Goal: Task Accomplishment & Management: Manage account settings

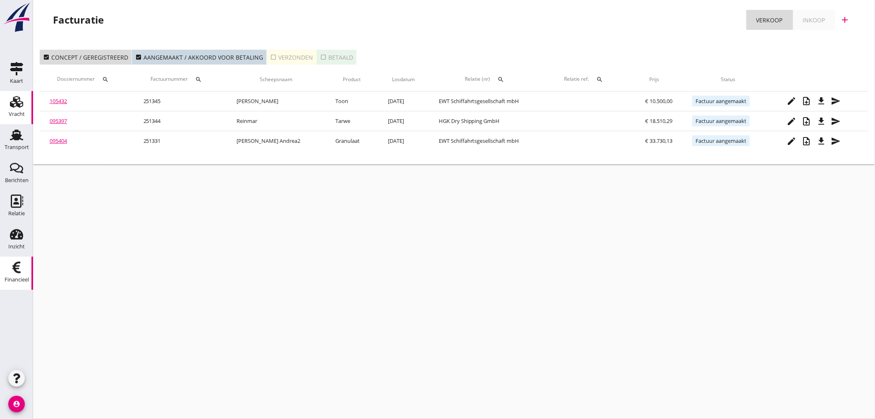
drag, startPoint x: 15, startPoint y: 135, endPoint x: 26, endPoint y: 123, distance: 16.1
click at [15, 134] on use at bounding box center [16, 134] width 13 height 11
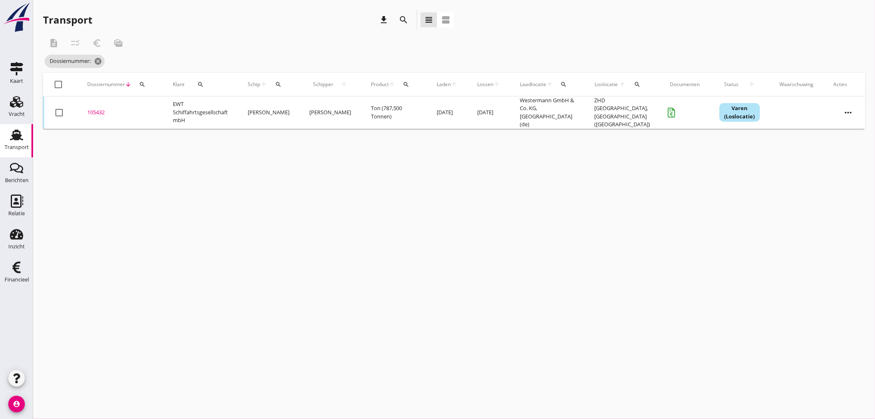
click at [139, 82] on icon "search" at bounding box center [142, 84] width 7 height 7
click at [148, 105] on input "Zoeken op dossiernummer..." at bounding box center [181, 108] width 86 height 13
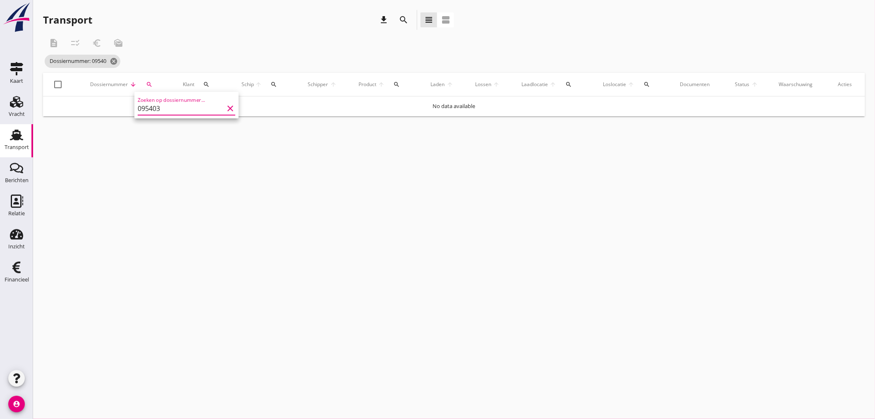
type input "095403"
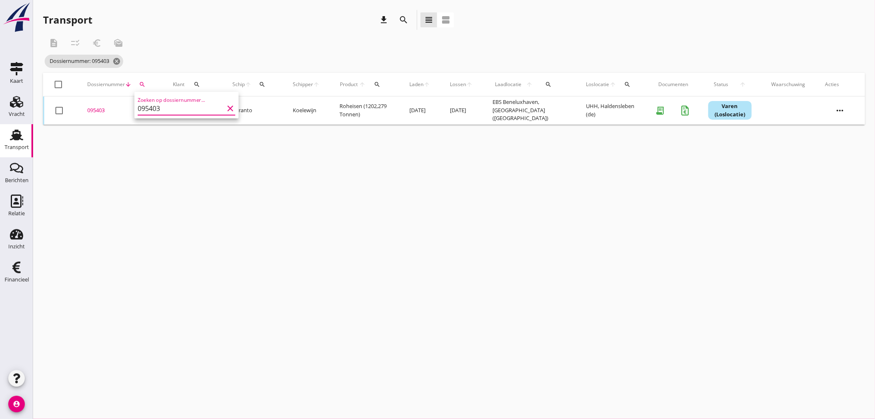
drag, startPoint x: 93, startPoint y: 110, endPoint x: 130, endPoint y: 152, distance: 55.7
click at [94, 110] on div "095403" at bounding box center [120, 110] width 66 height 8
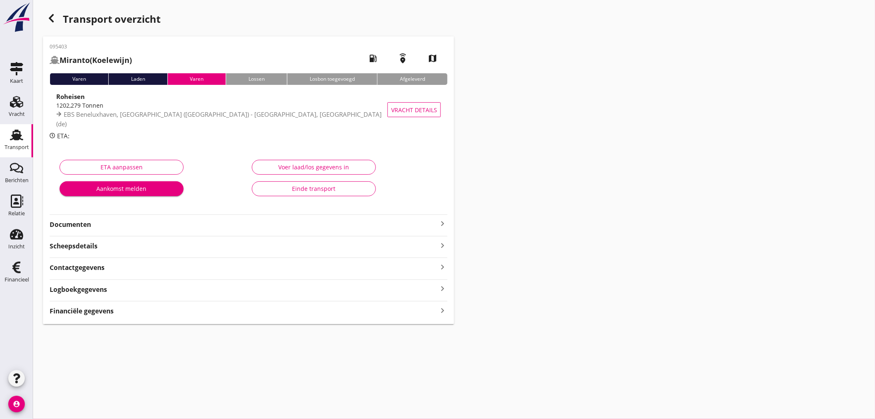
click at [442, 220] on icon "keyboard_arrow_right" at bounding box center [443, 223] width 10 height 10
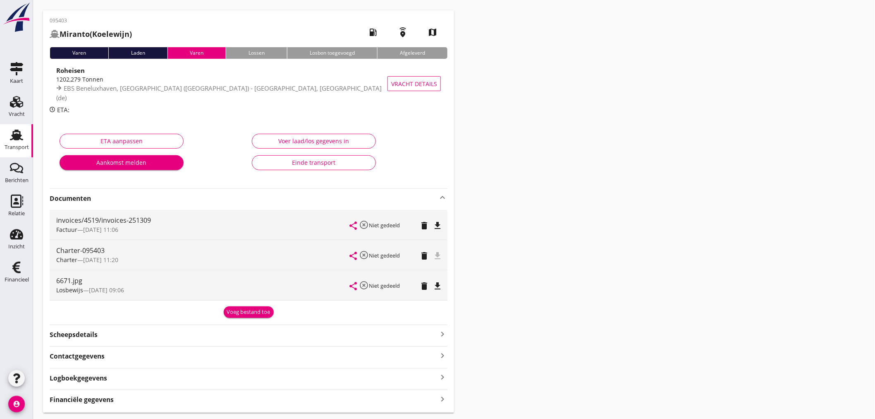
scroll to position [50, 0]
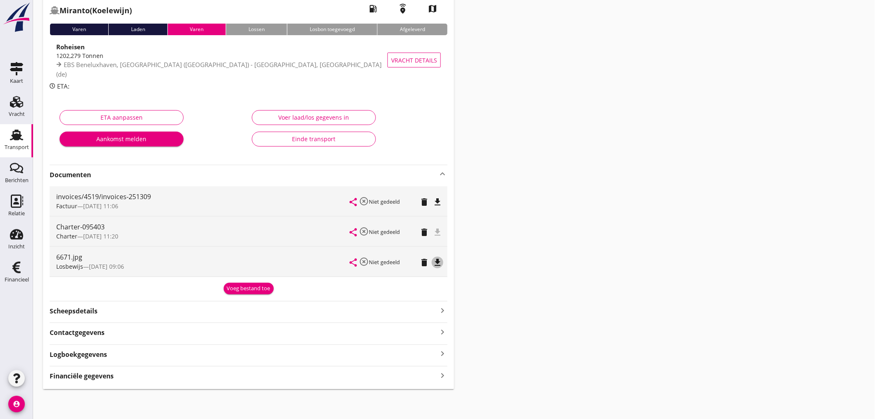
click at [435, 258] on icon "file_download" at bounding box center [438, 262] width 10 height 10
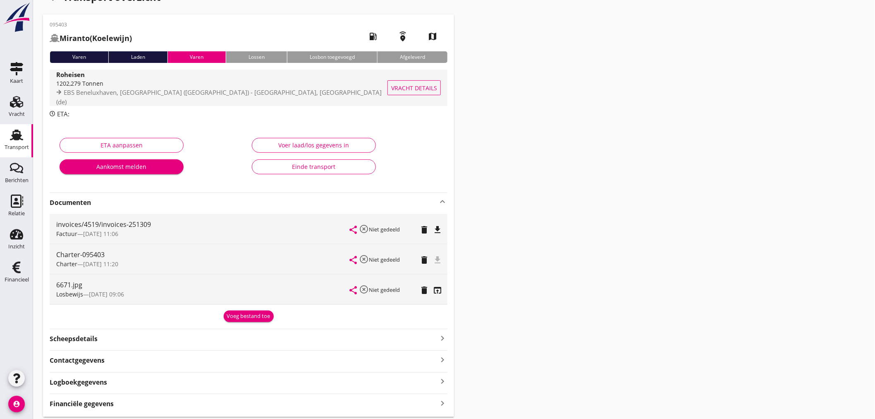
scroll to position [0, 0]
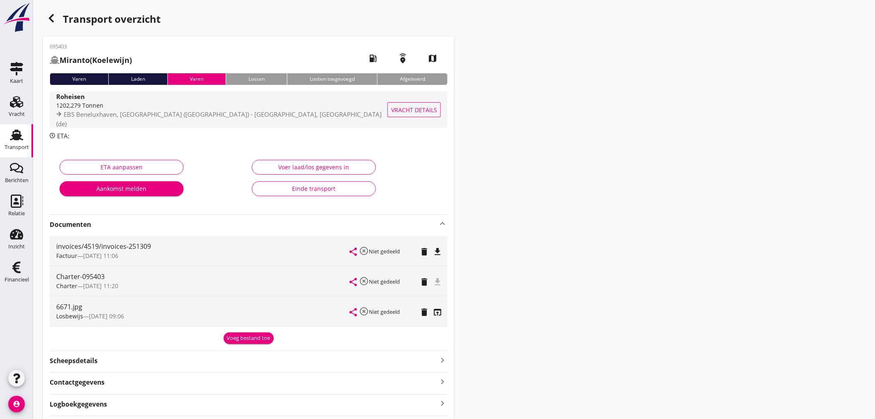
click at [197, 120] on span "EBS Beneluxhaven, [GEOGRAPHIC_DATA] ([GEOGRAPHIC_DATA]) - [GEOGRAPHIC_DATA], [G…" at bounding box center [219, 119] width 326 height 18
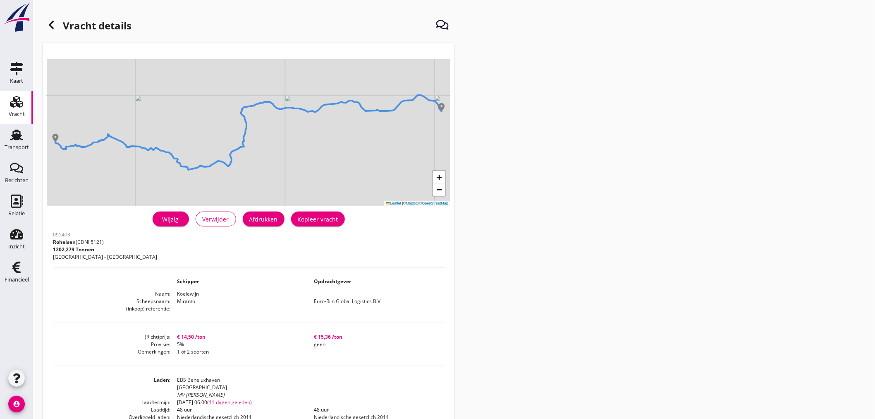
click at [48, 19] on div at bounding box center [51, 25] width 17 height 17
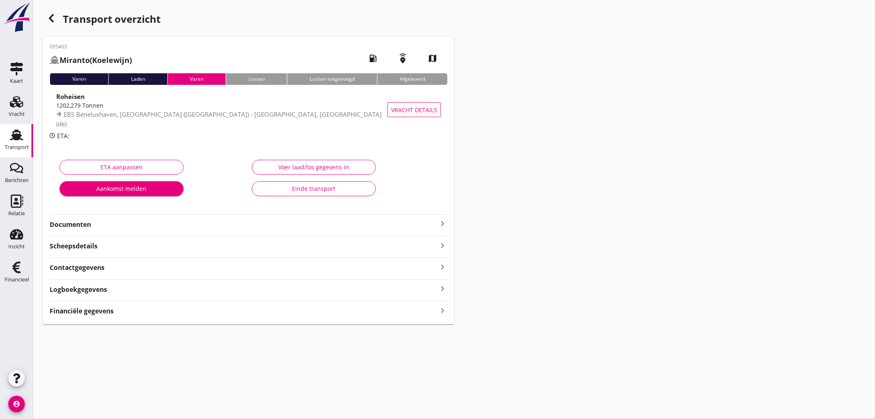
drag, startPoint x: 87, startPoint y: 313, endPoint x: 98, endPoint y: 313, distance: 11.2
click at [85, 313] on strong "Financiële gegevens" at bounding box center [82, 311] width 64 height 10
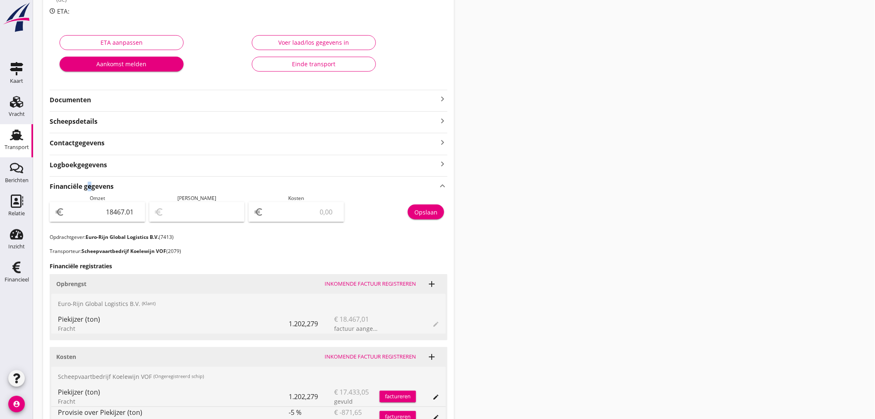
scroll to position [138, 0]
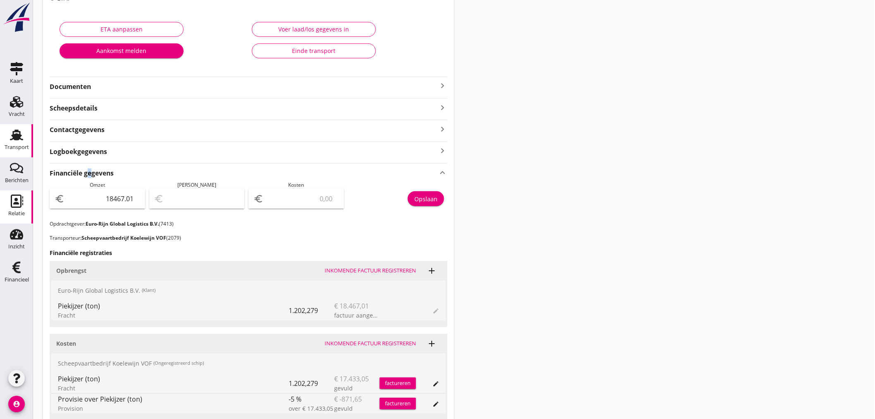
click at [19, 201] on icon "Relatie" at bounding box center [16, 200] width 13 height 13
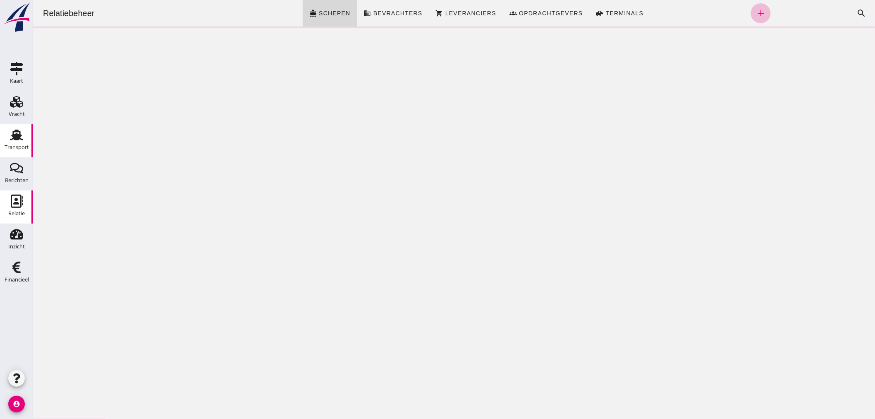
click at [18, 139] on use at bounding box center [16, 134] width 13 height 11
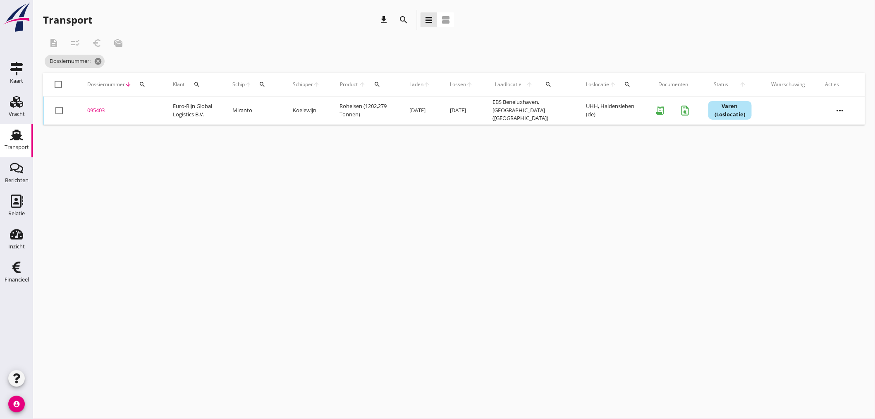
click at [143, 81] on icon "search" at bounding box center [142, 84] width 7 height 7
click at [156, 103] on input "Zoeken op dossiernummer..." at bounding box center [181, 108] width 86 height 13
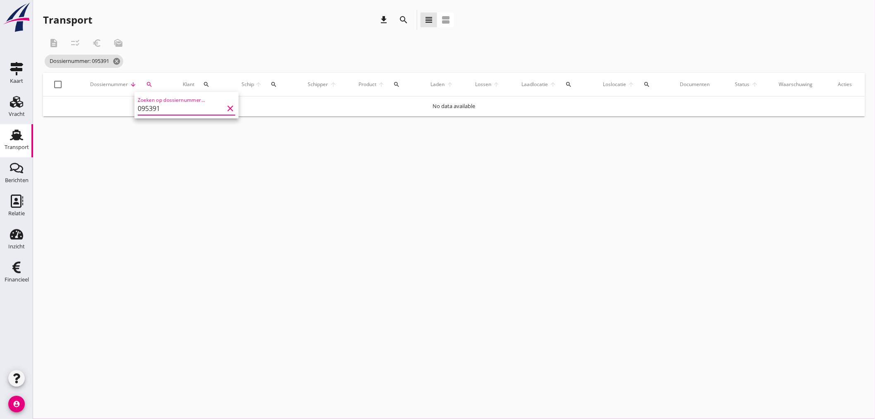
type input "095391"
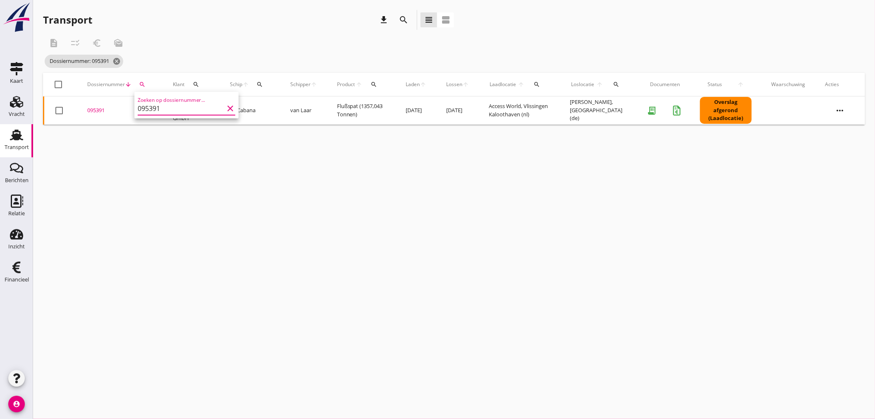
click at [90, 108] on div "095391" at bounding box center [120, 110] width 66 height 8
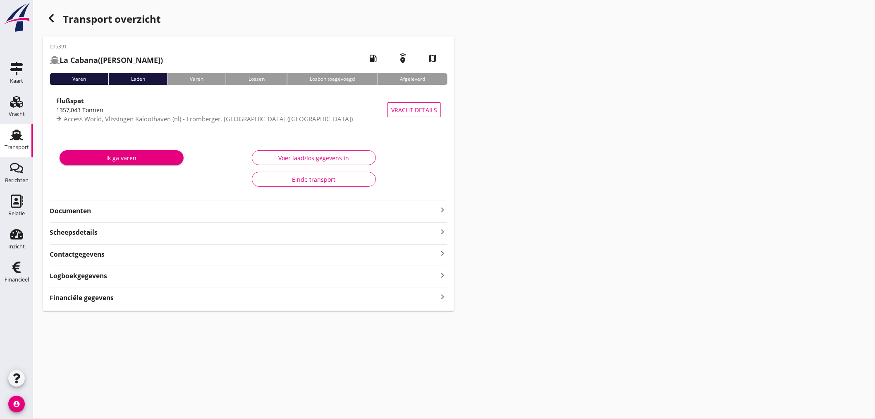
click at [443, 298] on icon "keyboard_arrow_right" at bounding box center [443, 296] width 10 height 11
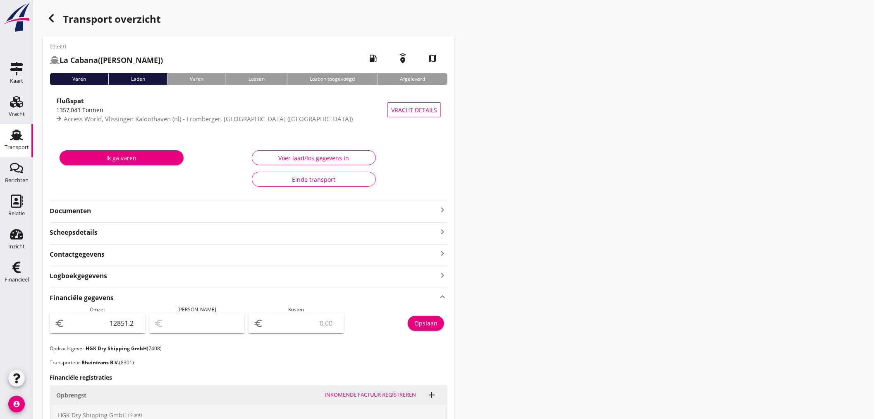
click at [442, 210] on icon "keyboard_arrow_right" at bounding box center [443, 210] width 10 height 10
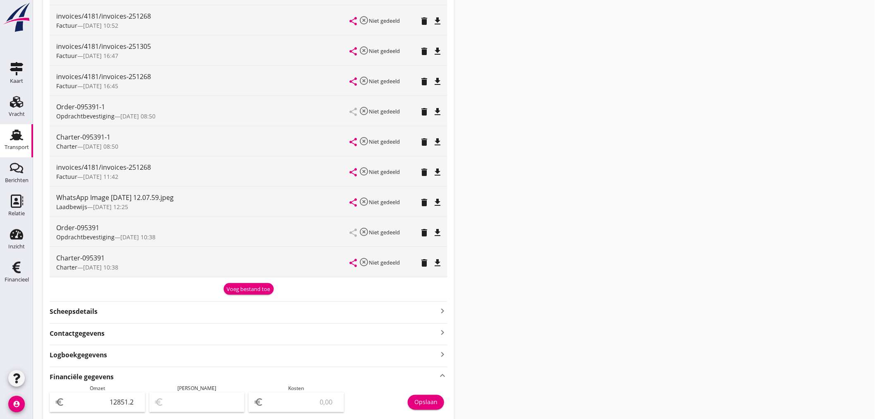
scroll to position [275, 0]
click at [444, 265] on div "Charter-095391 Charter — [DATE] 10:38 share highlight_off Niet gedeeld delete f…" at bounding box center [249, 264] width 398 height 30
click at [440, 263] on icon "file_download" at bounding box center [438, 264] width 10 height 10
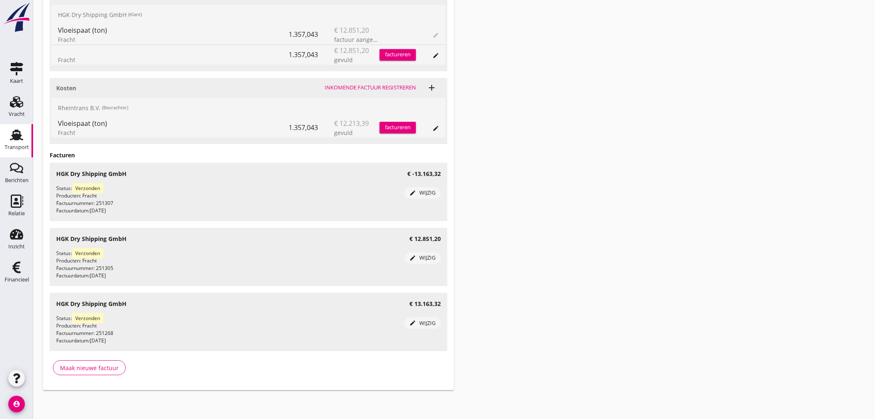
scroll to position [757, 0]
drag, startPoint x: 18, startPoint y: 208, endPoint x: 70, endPoint y: 212, distance: 52.2
click at [18, 208] on div "Relatie" at bounding box center [16, 214] width 17 height 12
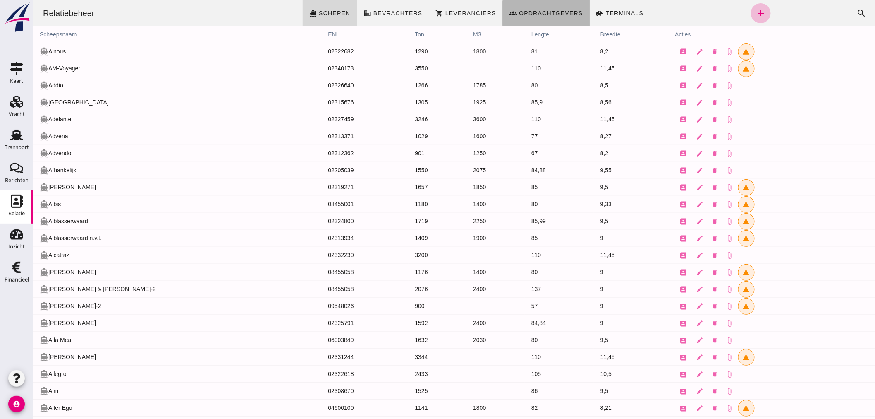
click at [527, 10] on span "Opdrachtgevers" at bounding box center [550, 13] width 65 height 7
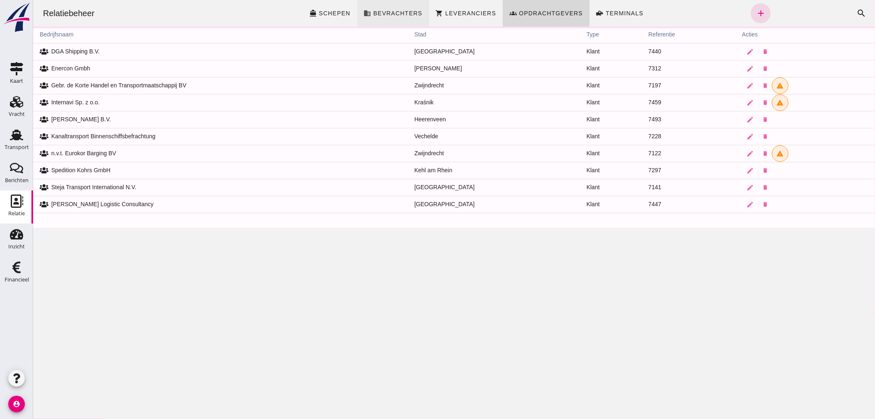
click at [407, 8] on link "business Bevrachters" at bounding box center [393, 13] width 72 height 26
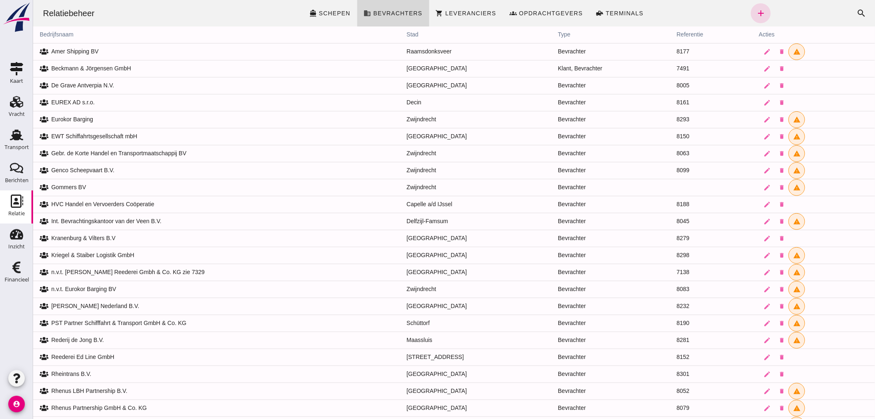
click at [819, 13] on div "Zoeken... cancel search" at bounding box center [821, 13] width 101 height 20
click at [857, 14] on icon "search" at bounding box center [862, 13] width 10 height 10
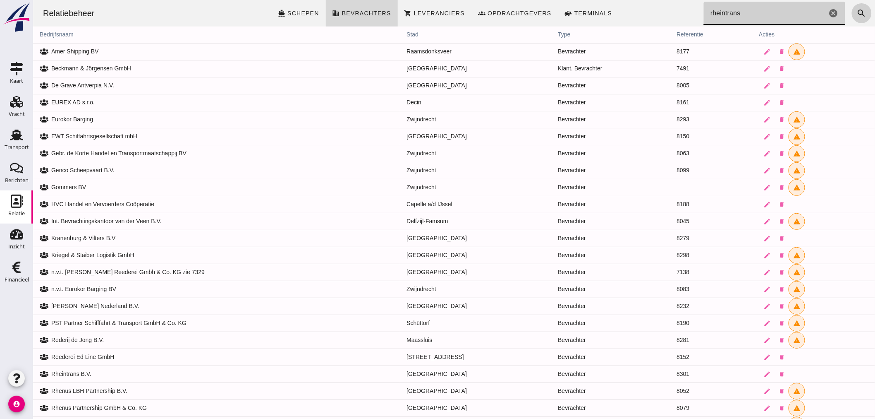
type input "rheintrans"
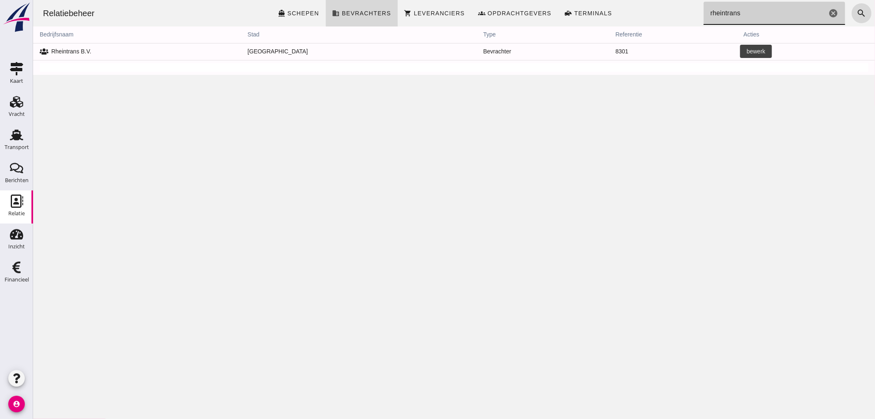
drag, startPoint x: 723, startPoint y: 53, endPoint x: 37, endPoint y: 394, distance: 766.2
click at [743, 53] on link "edit" at bounding box center [751, 51] width 17 height 17
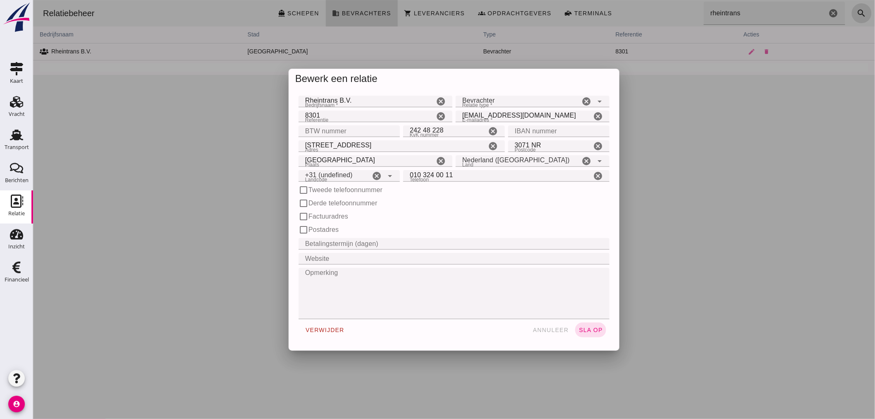
click at [336, 110] on div at bounding box center [454, 209] width 842 height 419
click at [329, 112] on input "8301" at bounding box center [366, 116] width 136 height 12
click at [307, 115] on input "8301" at bounding box center [366, 116] width 136 height 12
type input "+31 (NL)"
drag, startPoint x: 309, startPoint y: 114, endPoint x: 324, endPoint y: 113, distance: 15.3
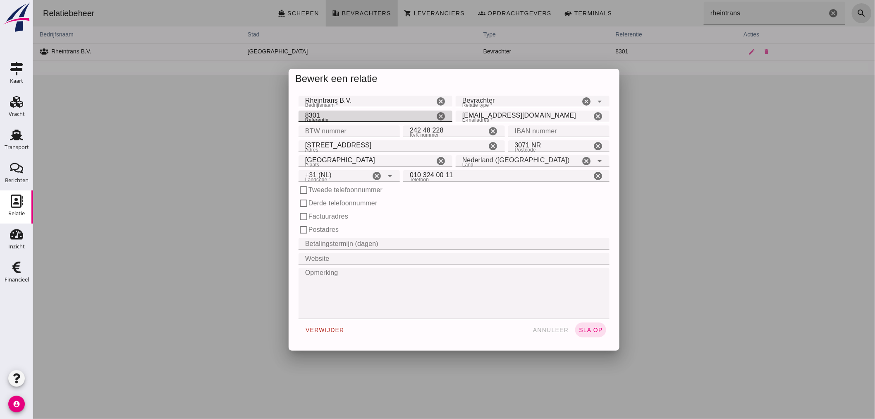
click at [310, 114] on div "Bewerk een relatie Bedrijfsnaam * Bedrijfsnaam * Rheintrans B.V. cancel Relatie…" at bounding box center [454, 209] width 842 height 419
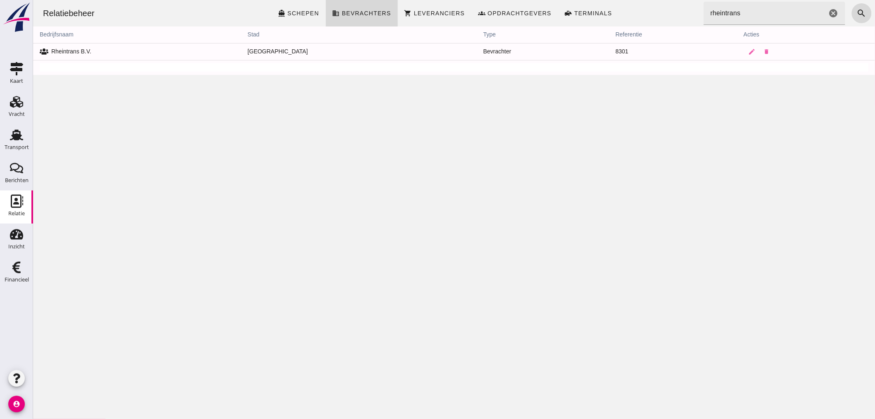
click at [324, 113] on div at bounding box center [454, 209] width 842 height 419
click at [748, 52] on icon "edit" at bounding box center [751, 51] width 7 height 7
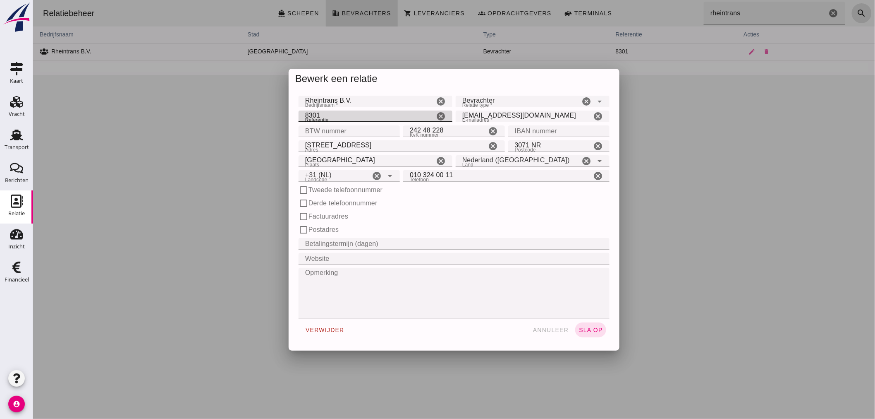
drag, startPoint x: 313, startPoint y: 114, endPoint x: 333, endPoint y: 114, distance: 20.7
click at [316, 114] on input "8301" at bounding box center [366, 116] width 136 height 12
type input "8095"
click at [335, 129] on input "BTW nummer" at bounding box center [346, 131] width 96 height 12
type input "NL803277659B01"
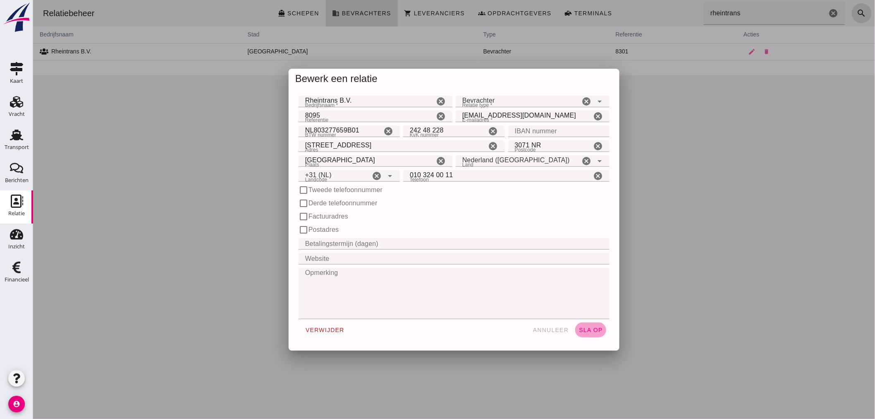
click at [589, 328] on span "sla op" at bounding box center [590, 329] width 24 height 7
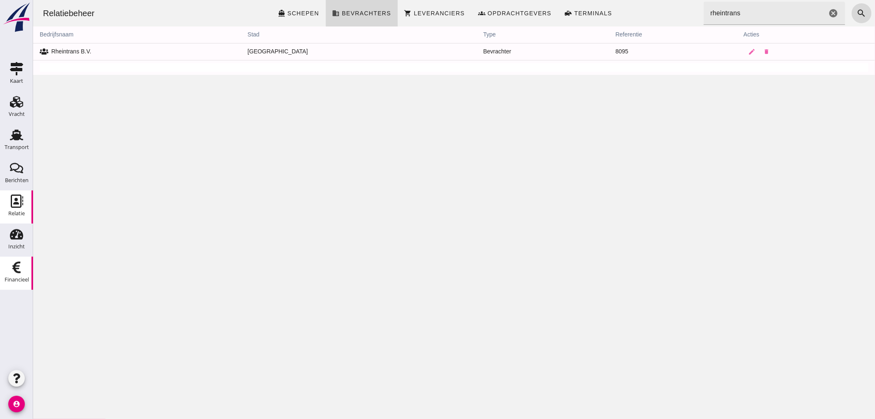
click at [8, 287] on link "Financieel Financieel" at bounding box center [16, 272] width 33 height 33
click at [14, 277] on div "Financieel" at bounding box center [17, 279] width 24 height 5
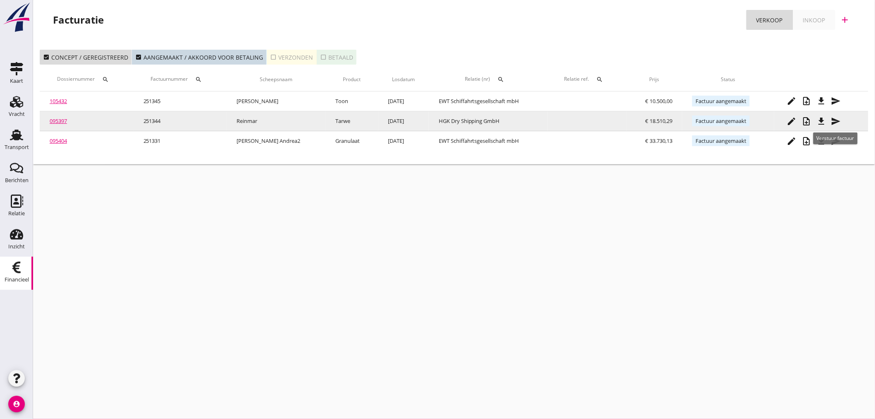
click at [837, 119] on icon "send" at bounding box center [836, 121] width 10 height 10
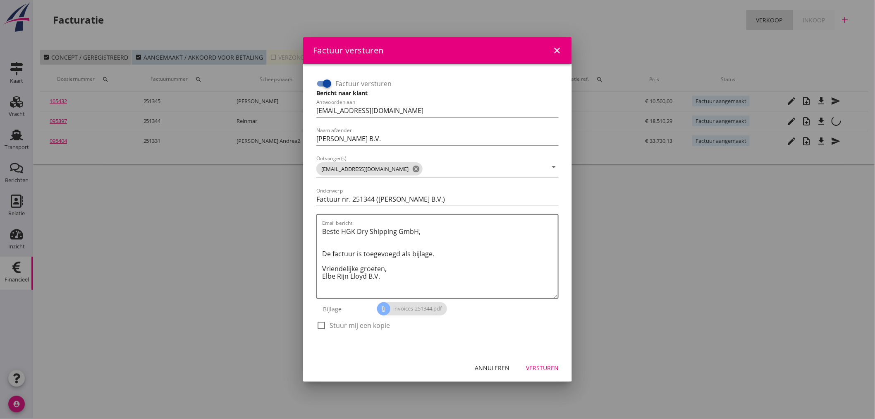
drag, startPoint x: 320, startPoint y: 326, endPoint x: 360, endPoint y: 335, distance: 41.1
click at [319, 326] on div at bounding box center [321, 325] width 14 height 14
checkbox input "true"
click at [559, 369] on div "Versturen" at bounding box center [542, 367] width 33 height 9
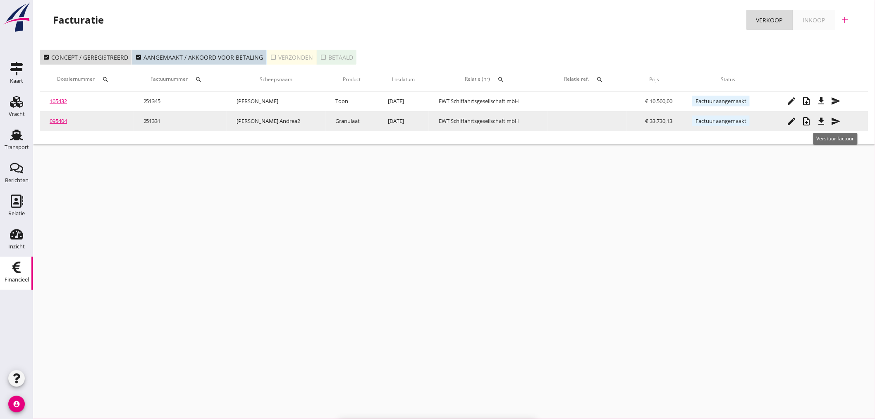
click at [839, 120] on icon "send" at bounding box center [836, 121] width 10 height 10
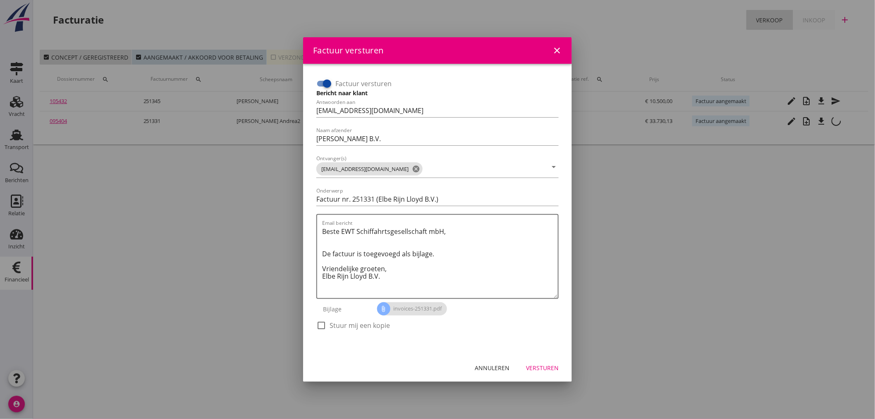
click at [331, 321] on label "Stuur mij een kopie" at bounding box center [360, 325] width 60 height 8
checkbox input "true"
click at [536, 367] on div "Versturen" at bounding box center [542, 367] width 33 height 9
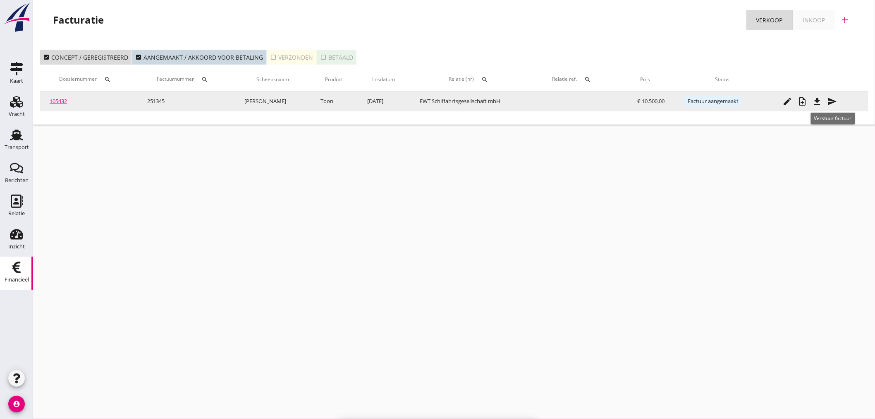
click at [839, 99] on div "send" at bounding box center [832, 101] width 15 height 10
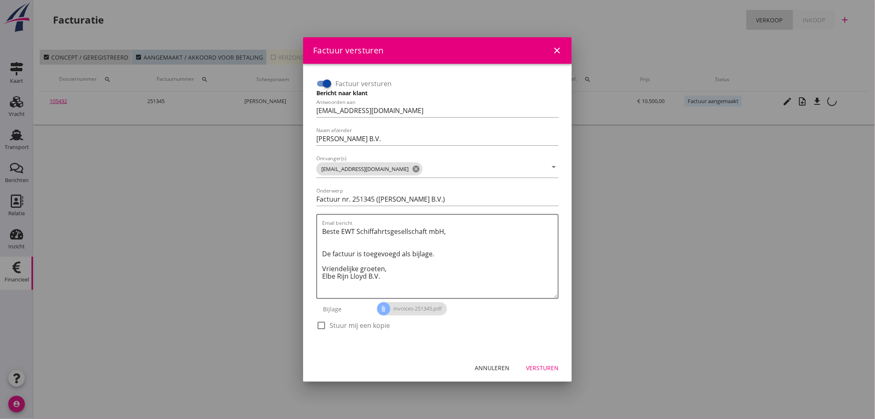
click at [330, 325] on label "Stuur mij een kopie" at bounding box center [360, 325] width 60 height 8
checkbox input "true"
click at [549, 366] on div "Versturen" at bounding box center [542, 367] width 33 height 9
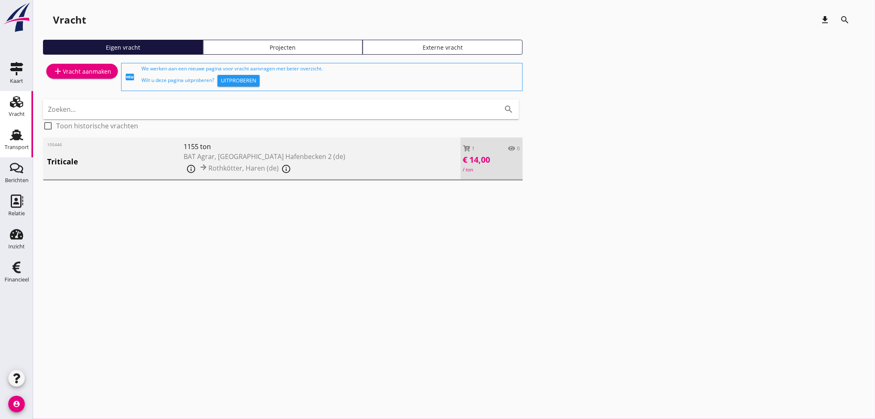
click at [24, 147] on div "Transport" at bounding box center [17, 146] width 24 height 5
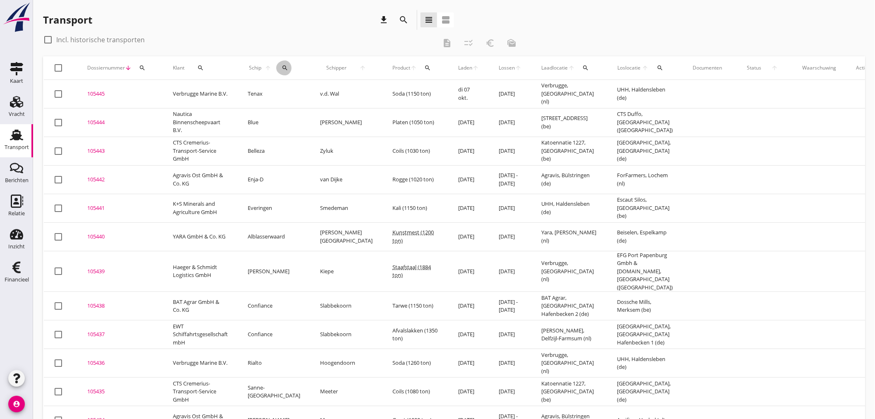
click at [282, 69] on icon "search" at bounding box center [285, 68] width 7 height 7
click at [282, 97] on input "Zoek op (scheeps)naam" at bounding box center [318, 91] width 86 height 13
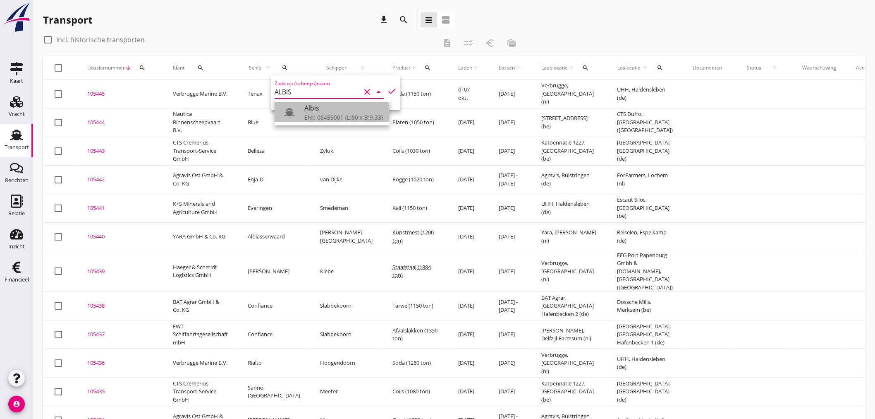
click at [313, 116] on div "ENI: 08455001 (L:80 x B:9.33)" at bounding box center [343, 117] width 79 height 9
click at [387, 89] on icon "check" at bounding box center [392, 91] width 10 height 10
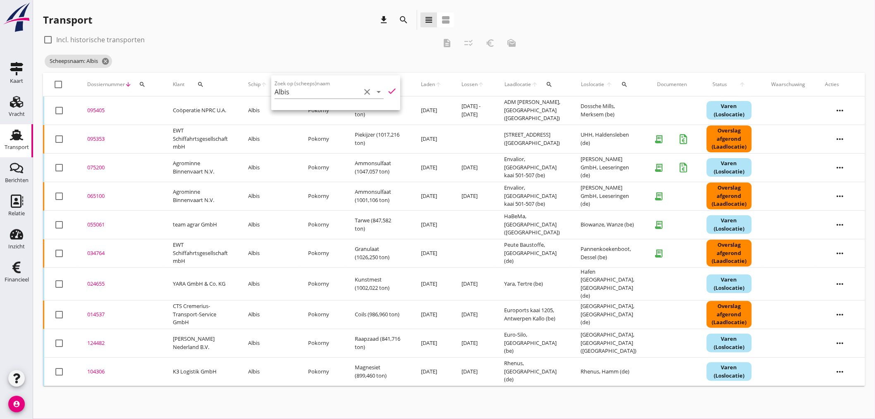
click at [275, 42] on div "check_box_outline_blank Incl. historische transporten" at bounding box center [240, 39] width 394 height 13
click at [106, 61] on icon "cancel" at bounding box center [105, 61] width 8 height 8
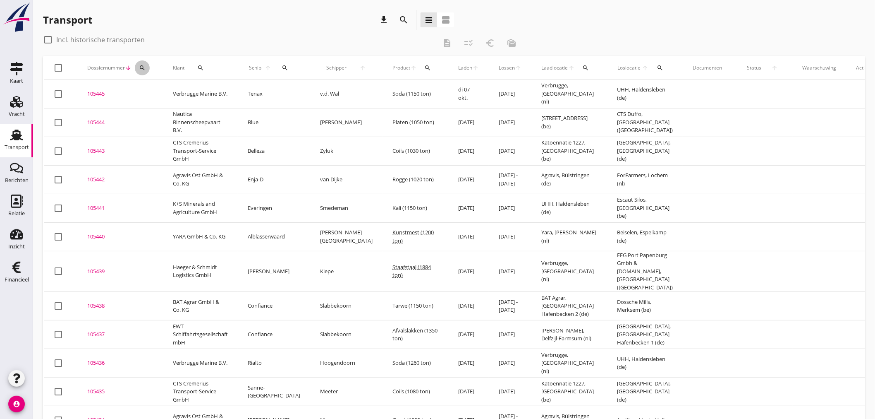
click at [144, 65] on icon "search" at bounding box center [142, 68] width 7 height 7
click at [142, 67] on icon "search" at bounding box center [142, 68] width 7 height 7
click at [282, 67] on div "search" at bounding box center [285, 68] width 18 height 7
click at [291, 93] on input "Zoek op (scheeps)naam" at bounding box center [317, 91] width 86 height 13
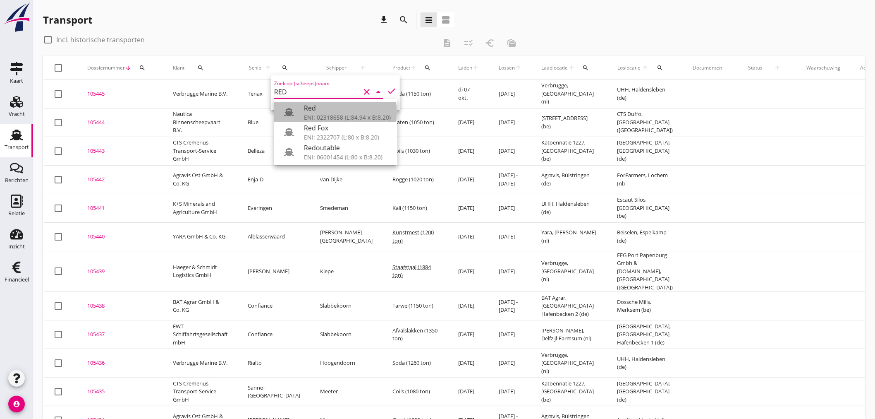
click at [324, 113] on div "Red ENI: 02318658 (L:84.94 x B:8.20)" at bounding box center [347, 112] width 87 height 20
click at [333, 115] on div "ENI: 02318658 (L:84.94 x B:8.20)" at bounding box center [347, 117] width 87 height 9
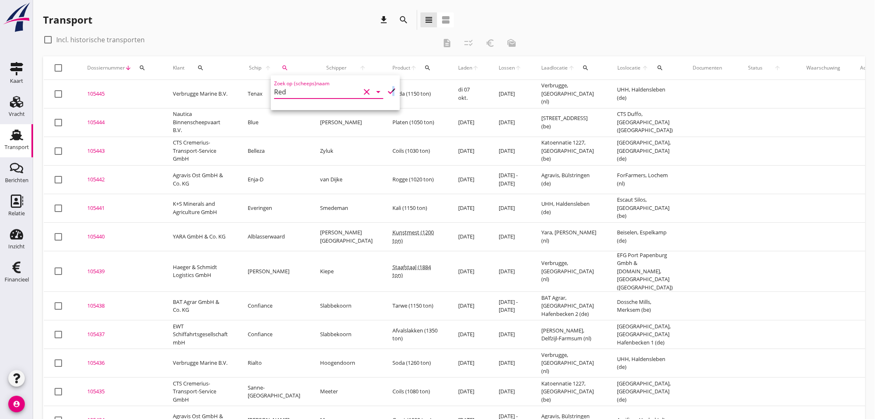
drag, startPoint x: 389, startPoint y: 90, endPoint x: 392, endPoint y: 93, distance: 4.7
click at [390, 90] on icon "check" at bounding box center [392, 91] width 10 height 10
type input "Red"
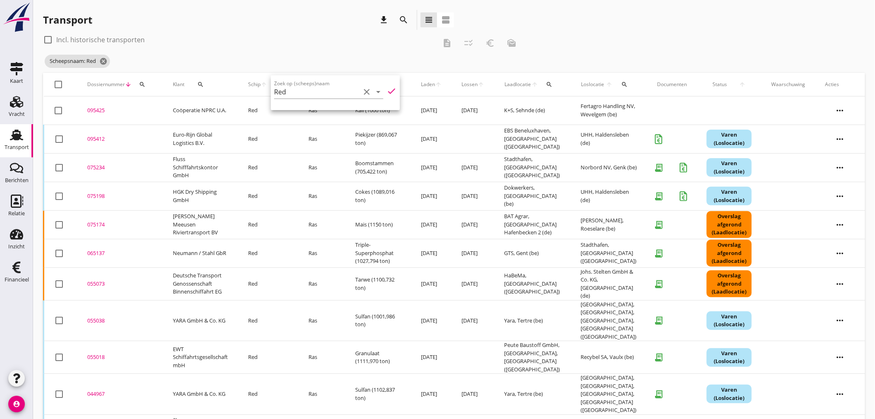
click at [292, 42] on div "check_box_outline_blank Incl. historische transporten" at bounding box center [240, 39] width 394 height 13
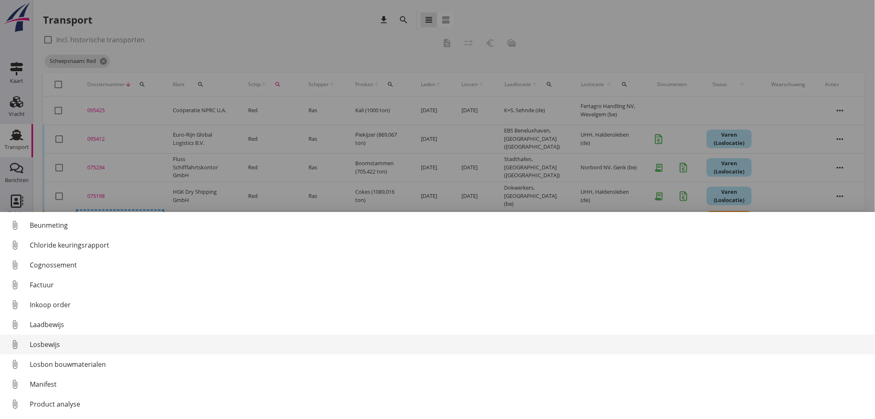
click at [42, 344] on div "Losbewijs" at bounding box center [449, 344] width 839 height 10
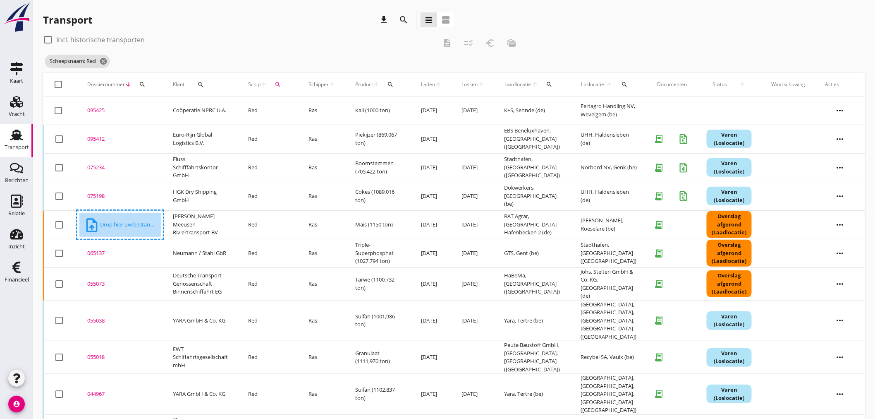
click at [115, 230] on div "upload_file Drop hier uw bestand om het aan het dossier toe te voegen" at bounding box center [120, 225] width 73 height 17
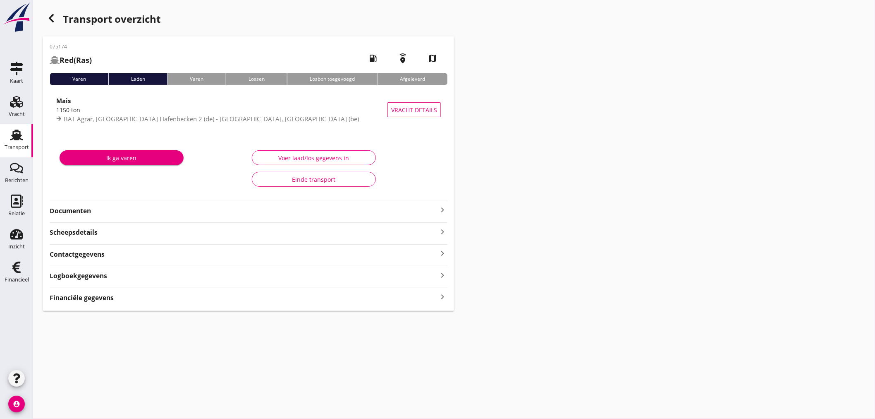
click at [442, 206] on icon "keyboard_arrow_right" at bounding box center [443, 210] width 10 height 10
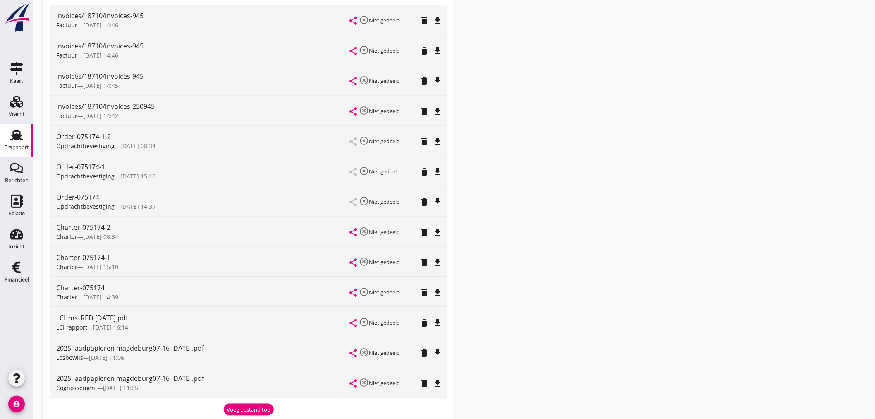
scroll to position [17, 0]
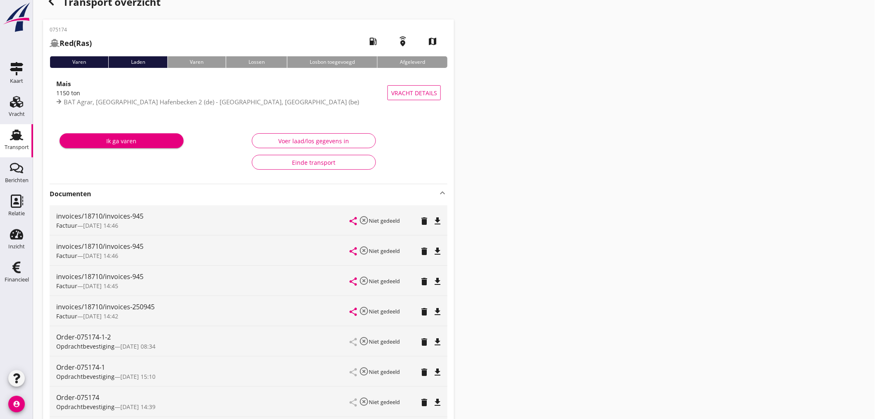
click at [51, 7] on div "button" at bounding box center [51, 1] width 17 height 17
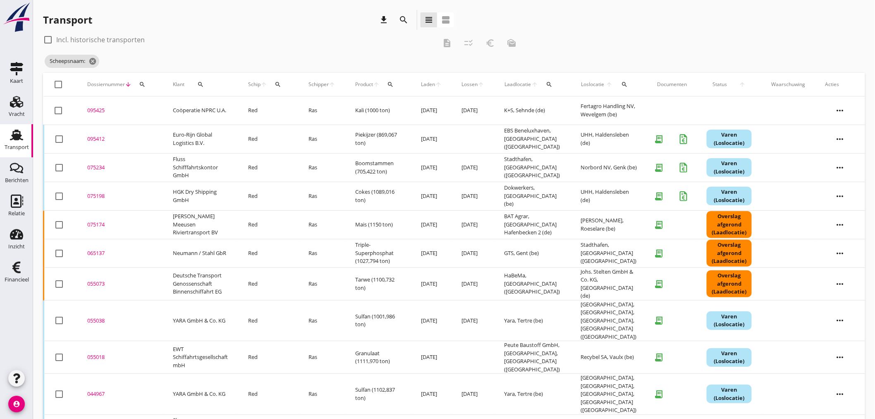
drag, startPoint x: 92, startPoint y: 138, endPoint x: 211, endPoint y: 176, distance: 125.4
click at [92, 138] on div "095412" at bounding box center [120, 139] width 66 height 8
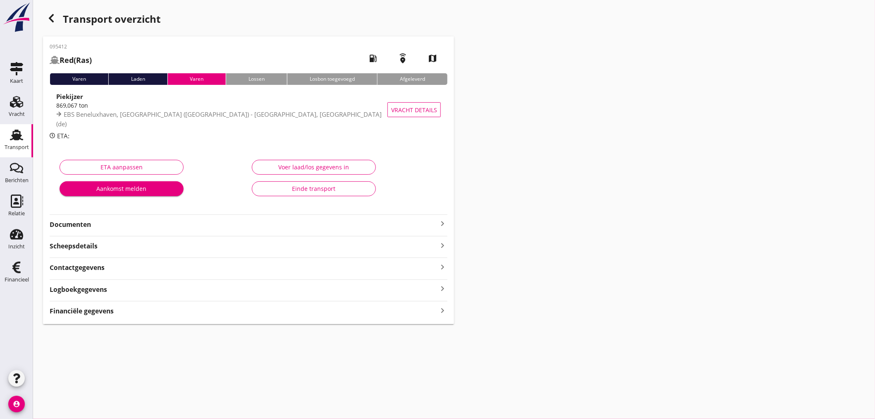
click at [441, 218] on icon "keyboard_arrow_right" at bounding box center [443, 223] width 10 height 10
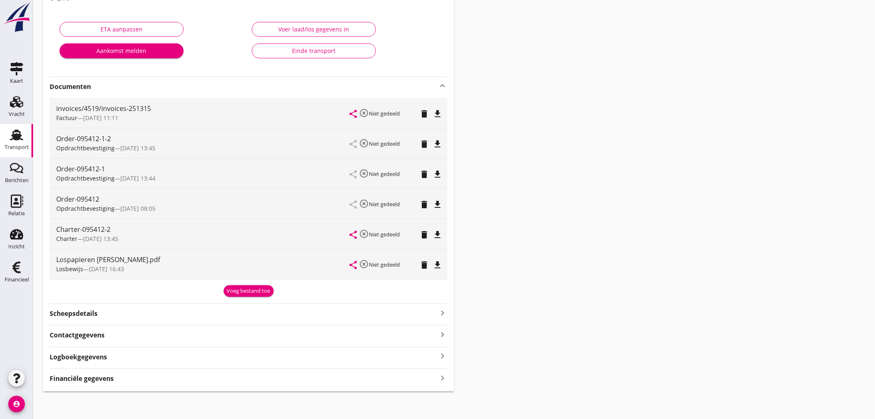
scroll to position [141, 0]
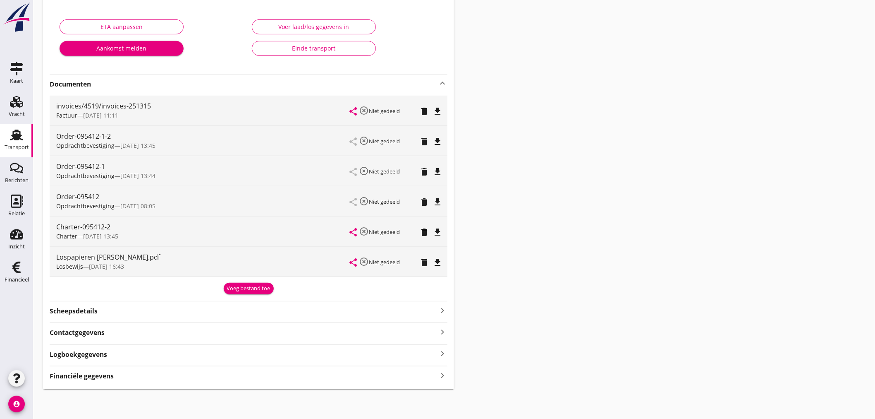
click at [105, 374] on strong "Financiële gegevens" at bounding box center [82, 376] width 64 height 10
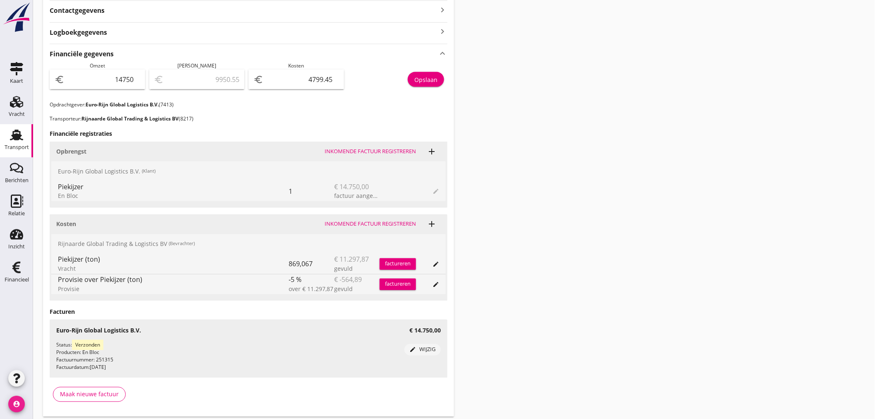
drag, startPoint x: 22, startPoint y: 407, endPoint x: 27, endPoint y: 403, distance: 6.5
click at [21, 406] on icon "account_circle" at bounding box center [16, 403] width 17 height 17
click at [60, 400] on div "Uitloggen" at bounding box center [62, 400] width 35 height 10
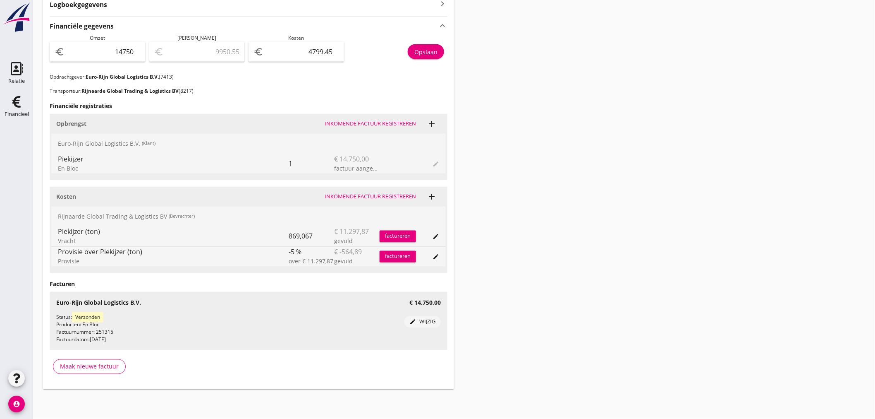
scroll to position [395, 0]
